Goal: Check status

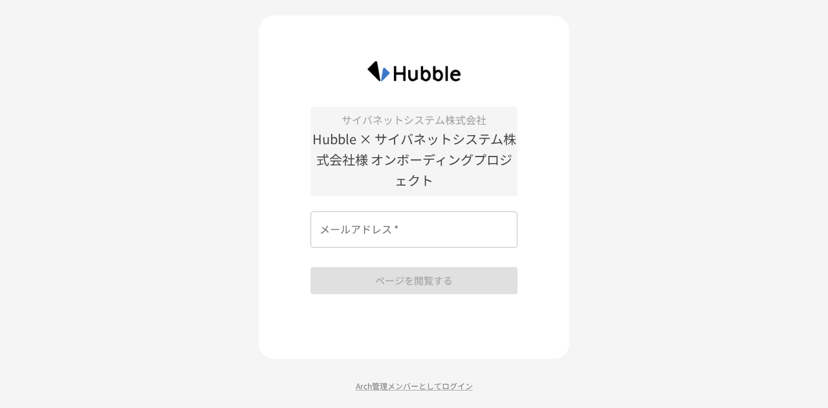
click at [372, 233] on input "メールアドレス   *" at bounding box center [413, 229] width 207 height 36
type input "**********"
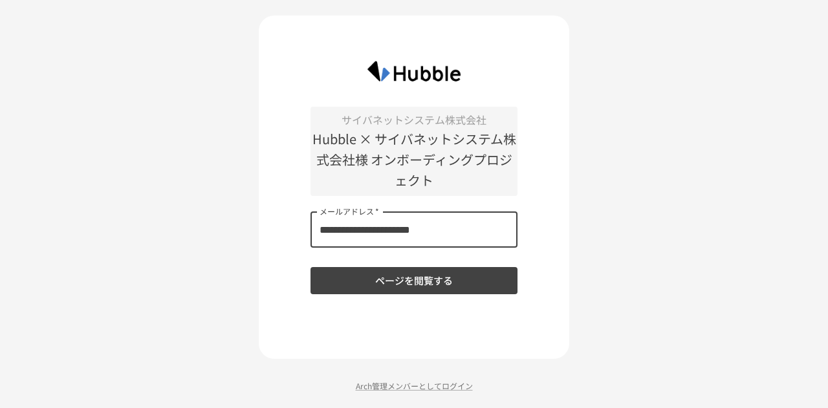
click at [405, 285] on button "ページを閲覧する" at bounding box center [413, 280] width 207 height 27
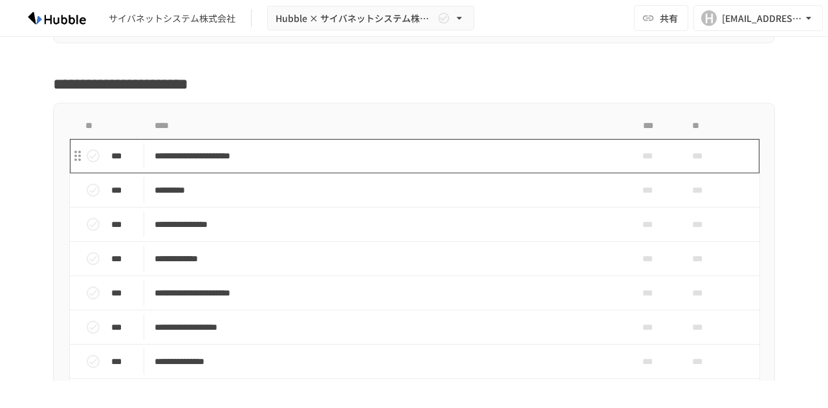
scroll to position [323, 0]
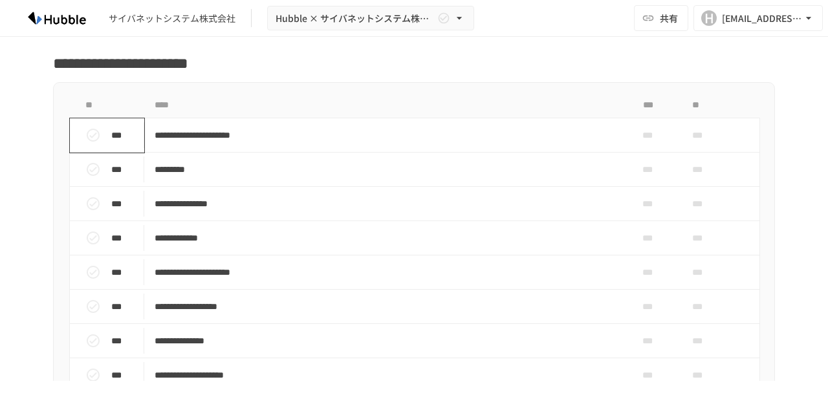
click at [90, 143] on icon "status" at bounding box center [93, 135] width 16 height 16
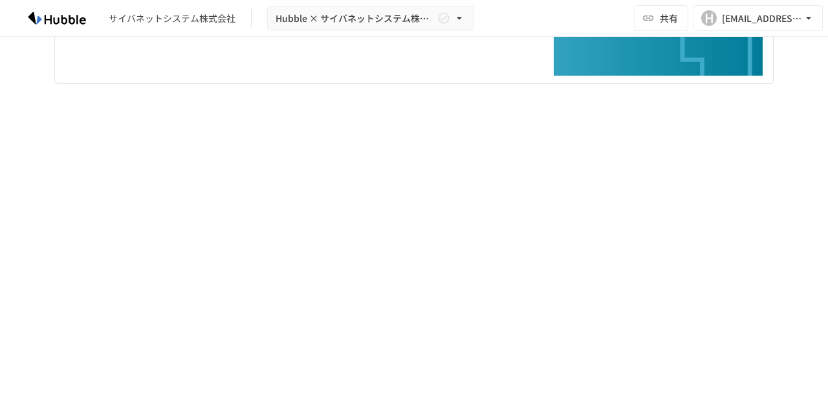
scroll to position [3853, 0]
